Goal: Transaction & Acquisition: Purchase product/service

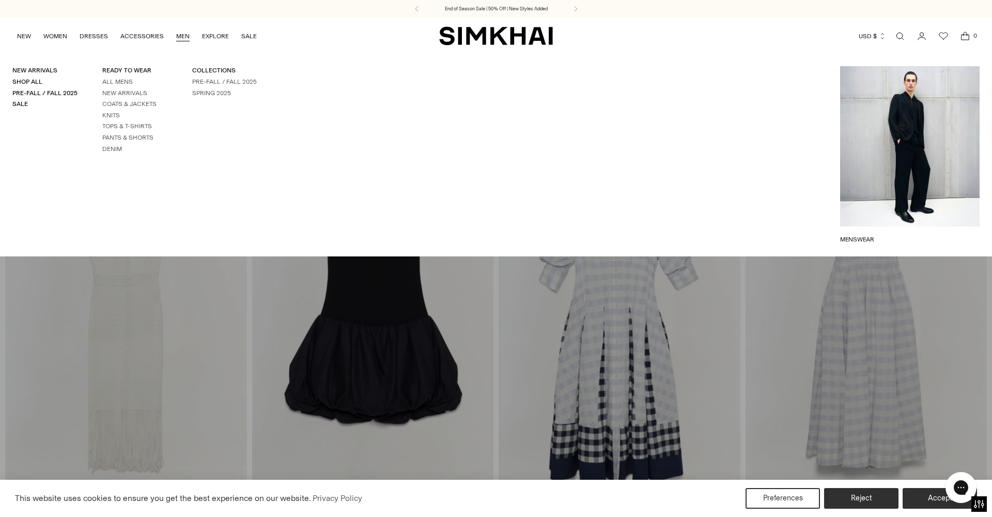
click at [181, 38] on link "MEN" at bounding box center [182, 36] width 13 height 23
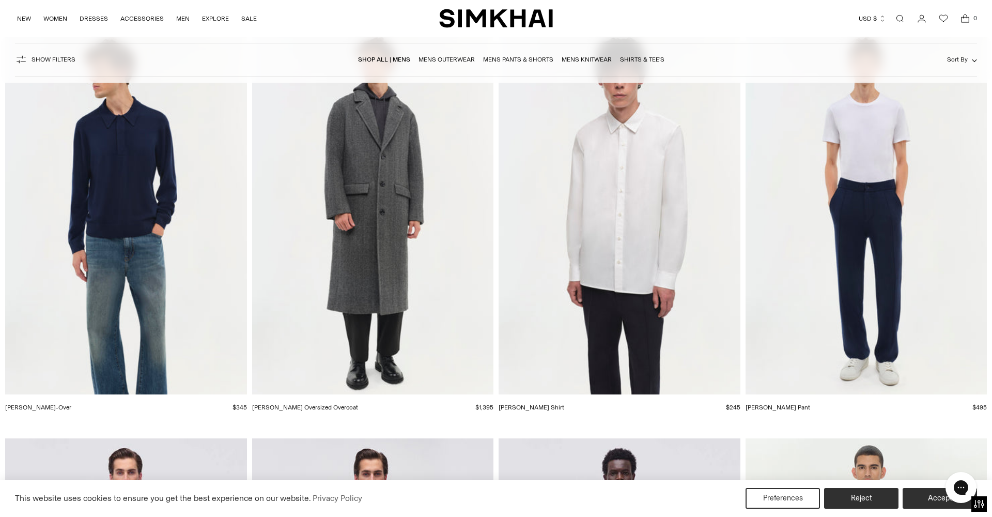
scroll to position [4581, 0]
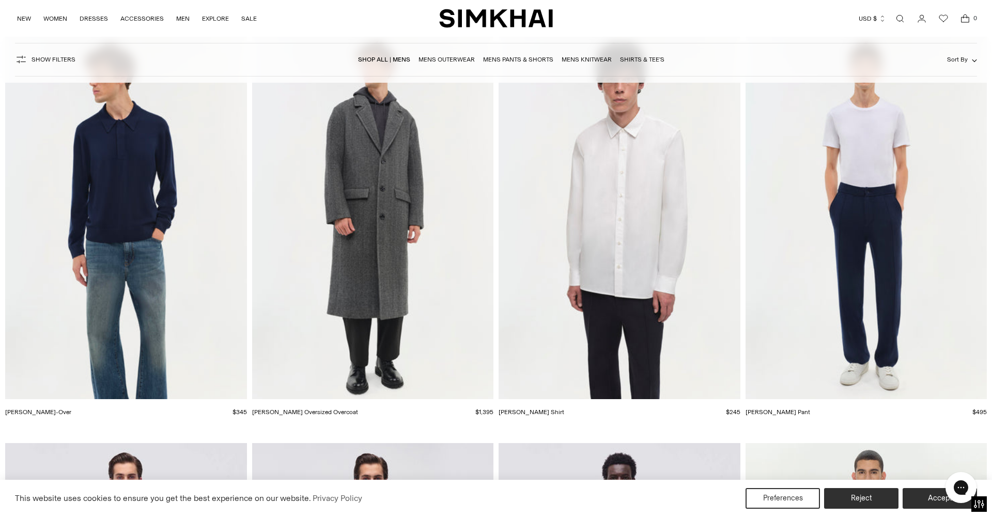
click at [0, 0] on img "Hendrix Shirt" at bounding box center [0, 0] width 0 height 0
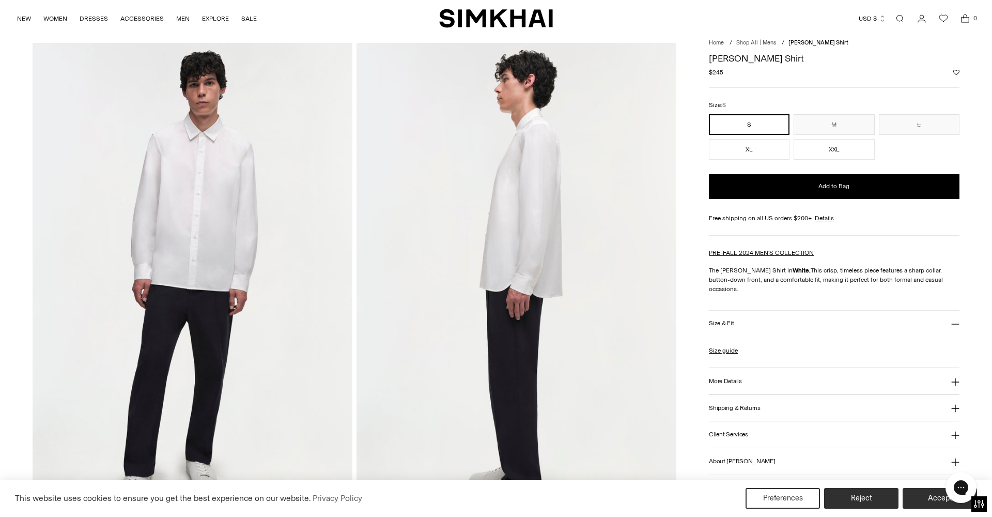
scroll to position [34, 0]
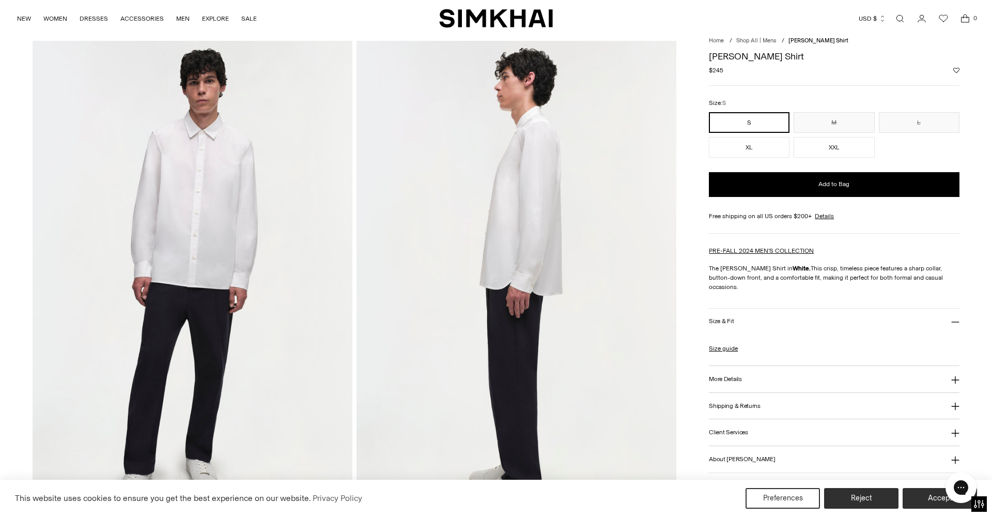
click at [714, 318] on h3 "Size & Fit" at bounding box center [721, 321] width 25 height 7
click at [726, 376] on h3 "More Details" at bounding box center [725, 379] width 33 height 7
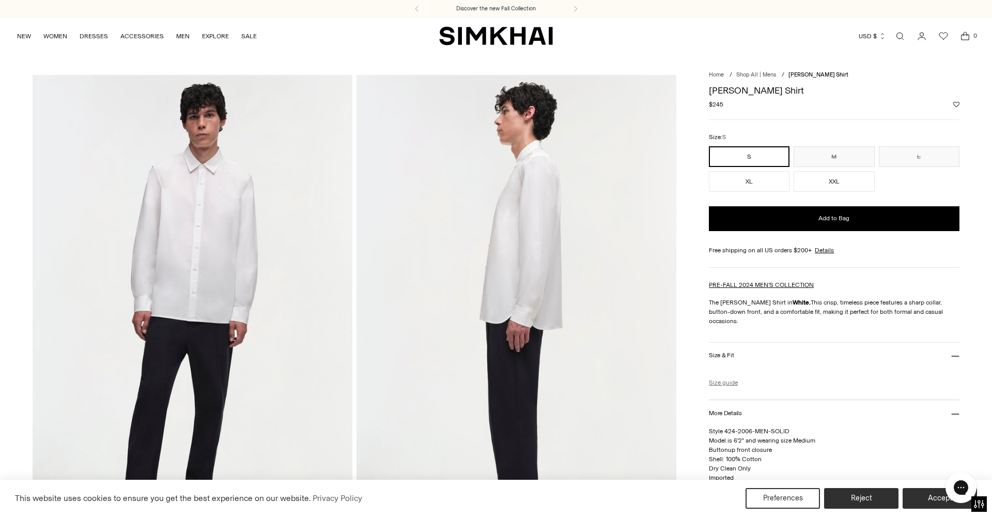
scroll to position [0, 0]
click at [204, 243] on img at bounding box center [193, 314] width 320 height 479
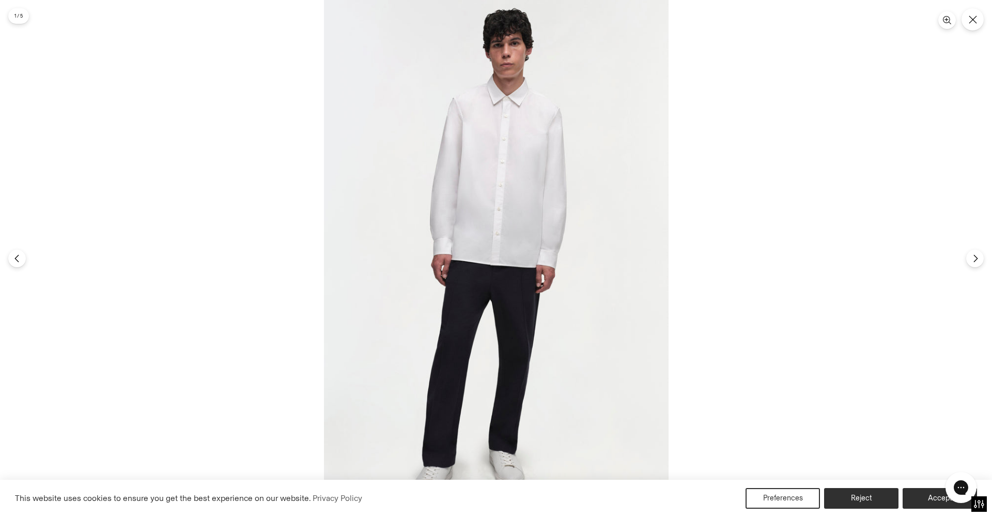
click at [460, 235] on img at bounding box center [496, 258] width 345 height 517
